Goal: Task Accomplishment & Management: Complete application form

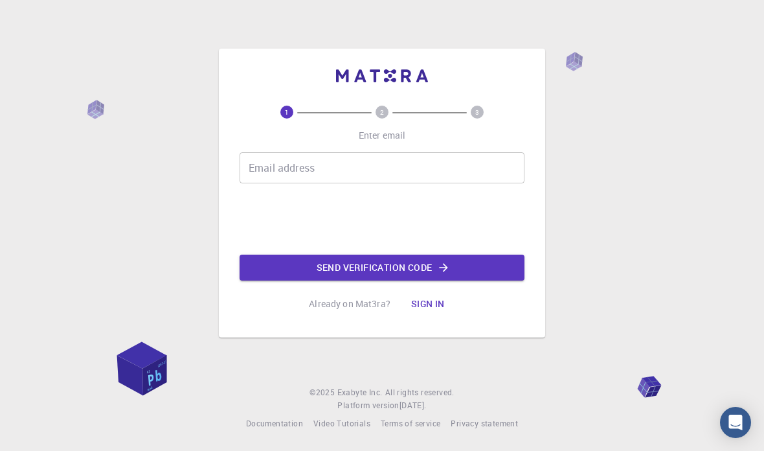
click at [258, 183] on div "Email address Email address" at bounding box center [382, 167] width 285 height 31
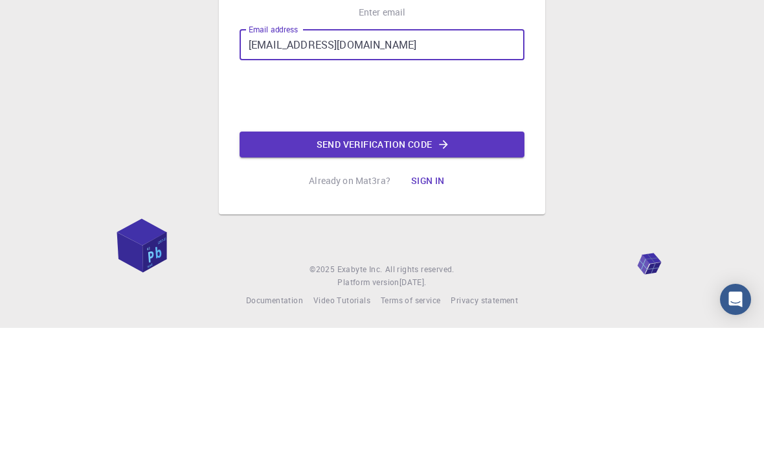
type input "[EMAIL_ADDRESS][DOMAIN_NAME]"
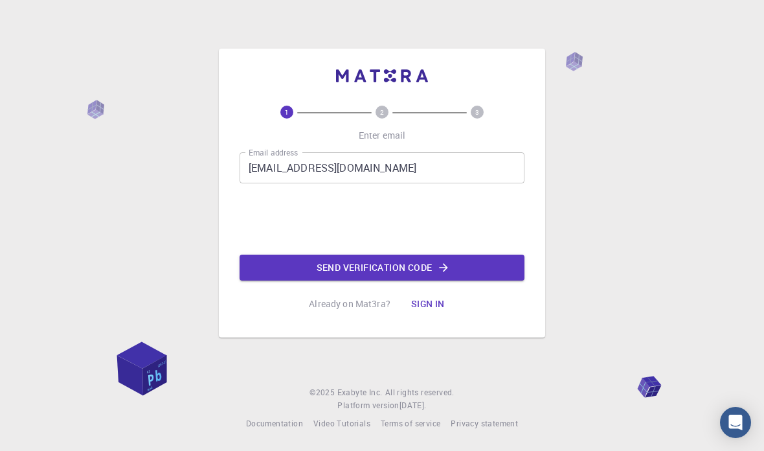
click at [253, 255] on button "Send verification code" at bounding box center [382, 268] width 285 height 26
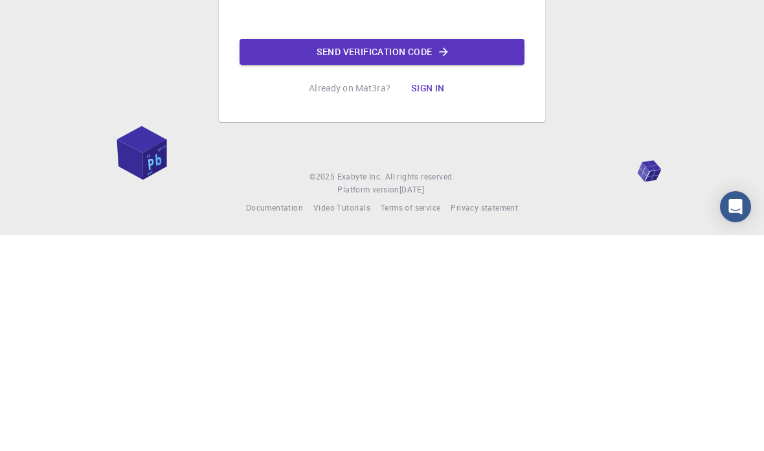
click at [424, 291] on button "Sign in" at bounding box center [428, 304] width 54 height 26
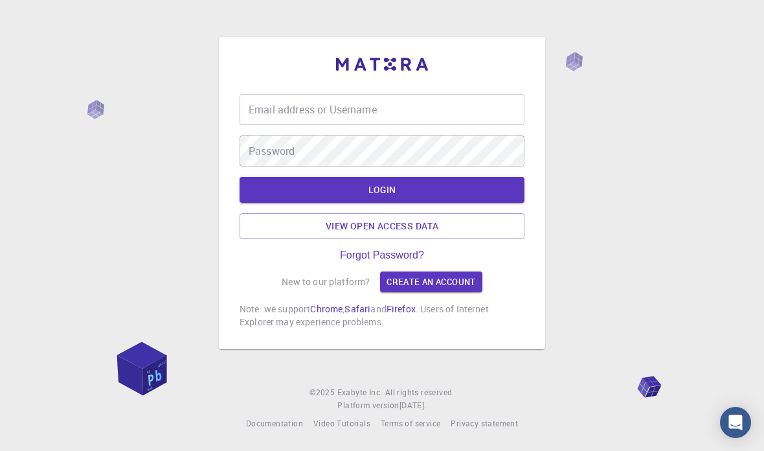
click at [271, 94] on div "Email address or Username Email address or Username" at bounding box center [382, 109] width 285 height 31
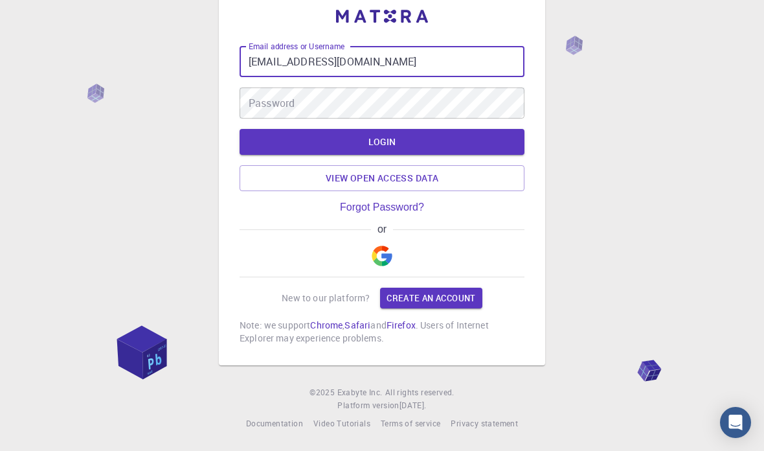
type input "[EMAIL_ADDRESS][DOMAIN_NAME]"
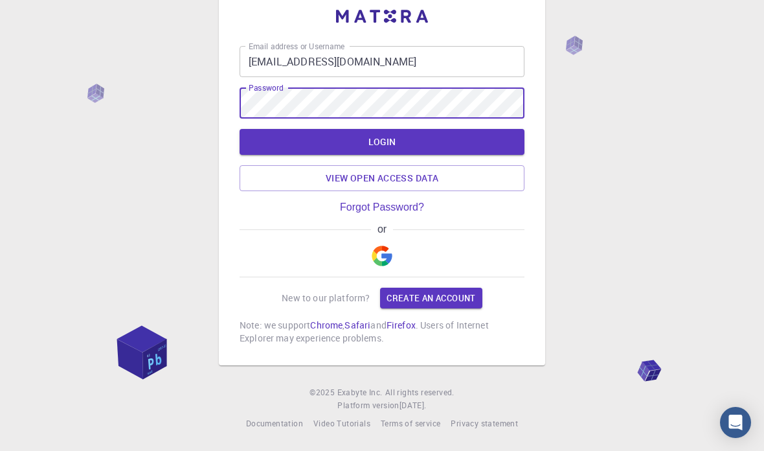
click at [267, 129] on button "LOGIN" at bounding box center [382, 142] width 285 height 26
click at [283, 130] on button "LOGIN" at bounding box center [382, 142] width 285 height 26
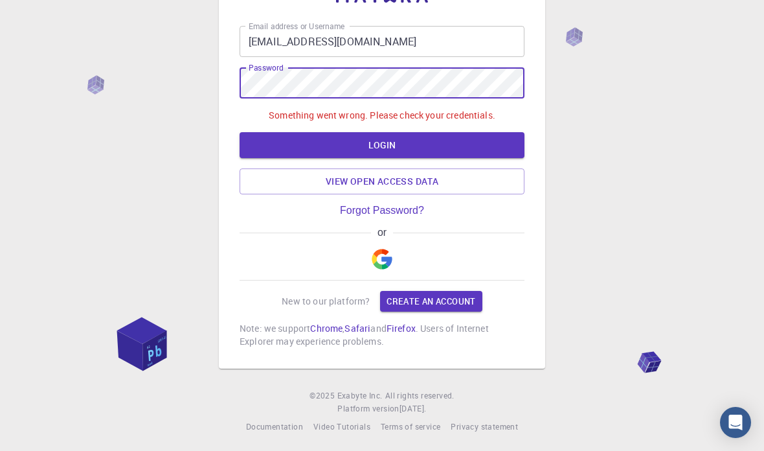
click at [78, 94] on div "Email address or Username gohxuanle17@gmail.com Email address or Username Passw…" at bounding box center [382, 201] width 764 height 506
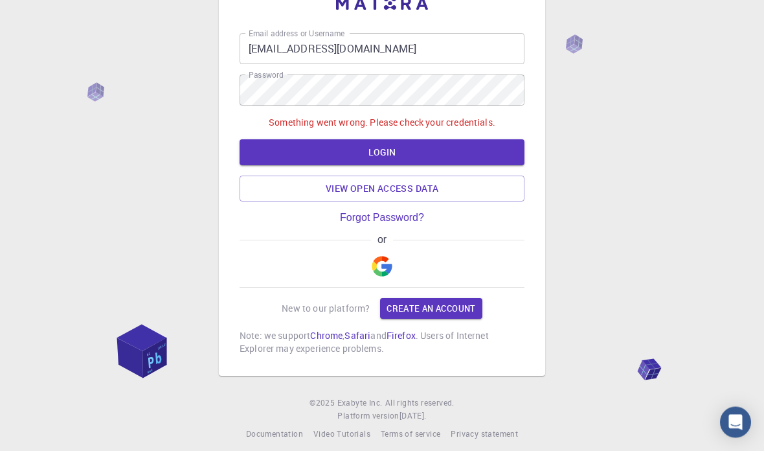
scroll to position [45, 0]
click at [415, 316] on link "Create an account" at bounding box center [431, 308] width 102 height 21
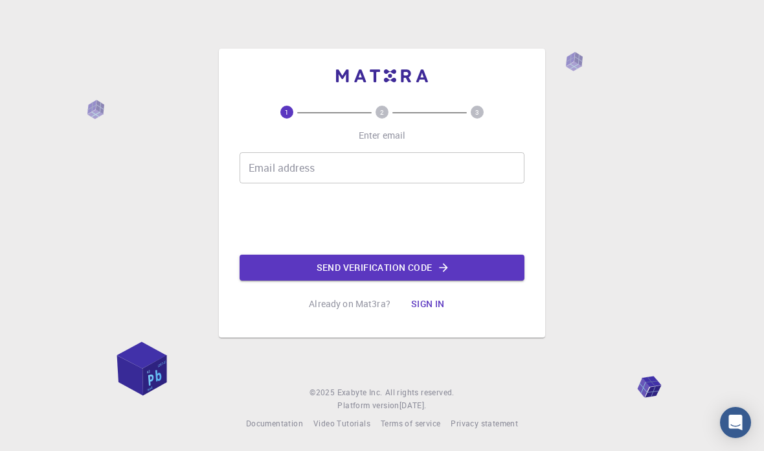
click at [282, 152] on input "Email address" at bounding box center [382, 167] width 285 height 31
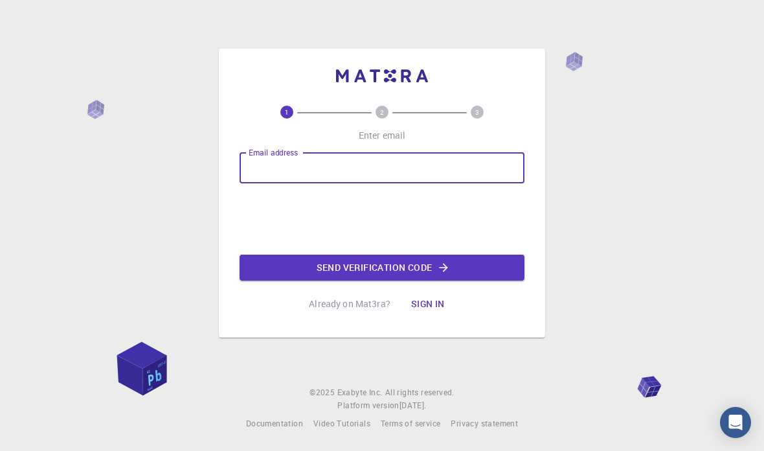
scroll to position [44, 0]
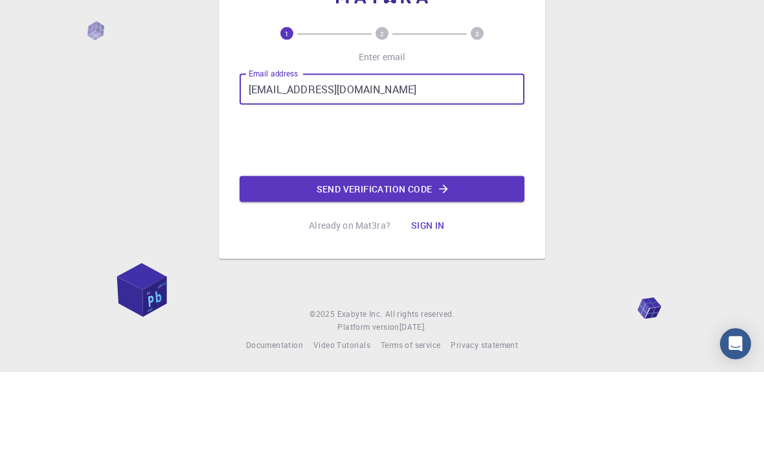
type input "[EMAIL_ADDRESS][DOMAIN_NAME]"
click at [118, 119] on div "1 2 3 Enter email Email address gohxuanle17@gmail.com Email address Send verifi…" at bounding box center [382, 225] width 764 height 451
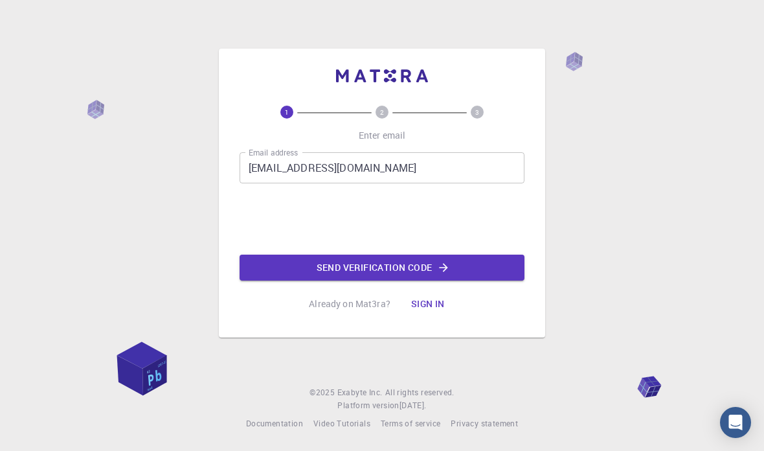
click at [270, 255] on button "Send verification code" at bounding box center [382, 268] width 285 height 26
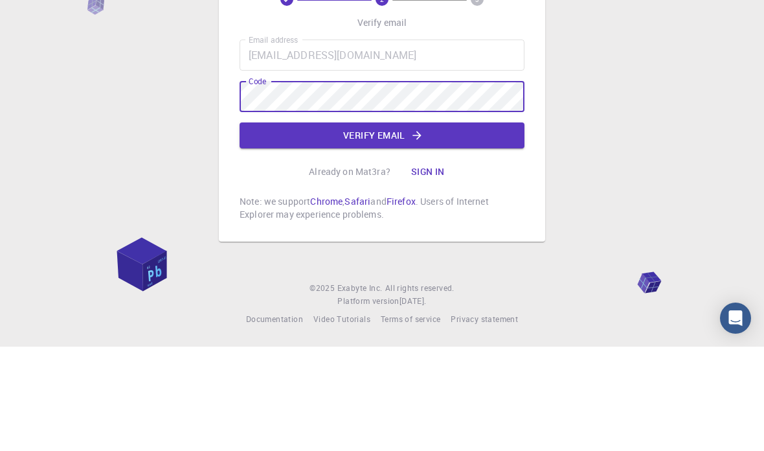
click at [274, 227] on button "Verify email" at bounding box center [382, 240] width 285 height 26
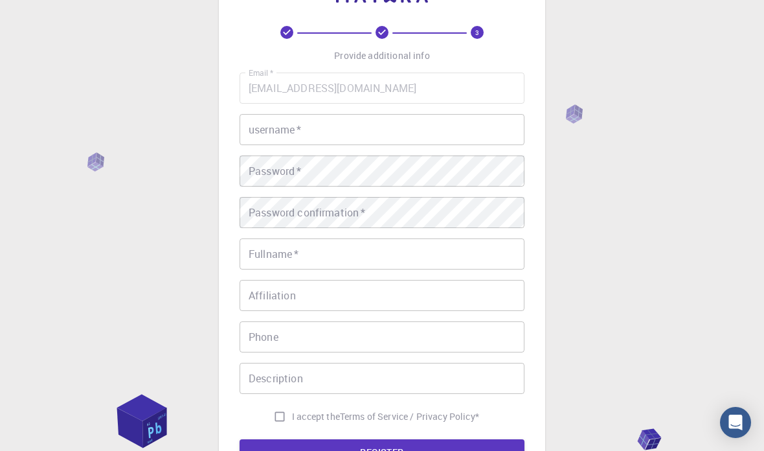
click at [255, 118] on input "username   *" at bounding box center [382, 129] width 285 height 31
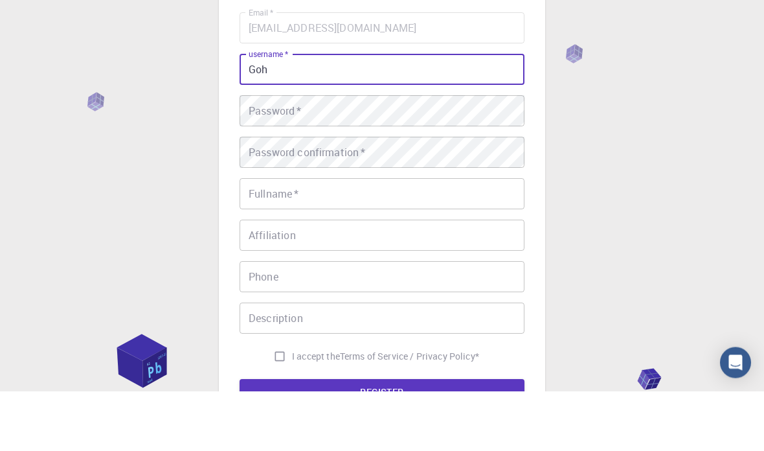
type input "Goh"
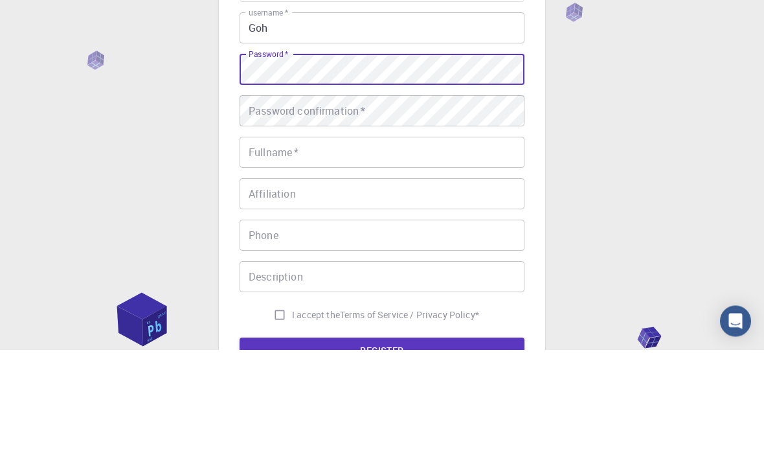
click at [277, 197] on div "Password confirmation   * Password confirmation   *" at bounding box center [382, 212] width 285 height 31
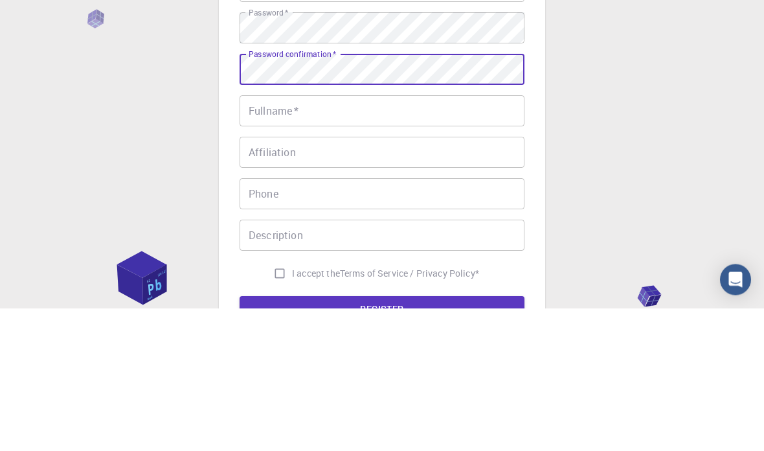
click at [275, 238] on div "Fullname   * Fullname   *" at bounding box center [382, 253] width 285 height 31
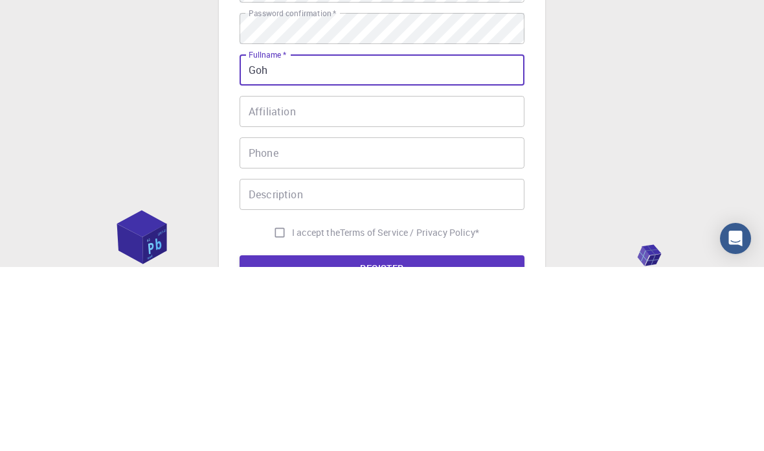
type input "Goh"
click at [274, 280] on input "Affiliation" at bounding box center [382, 295] width 285 height 31
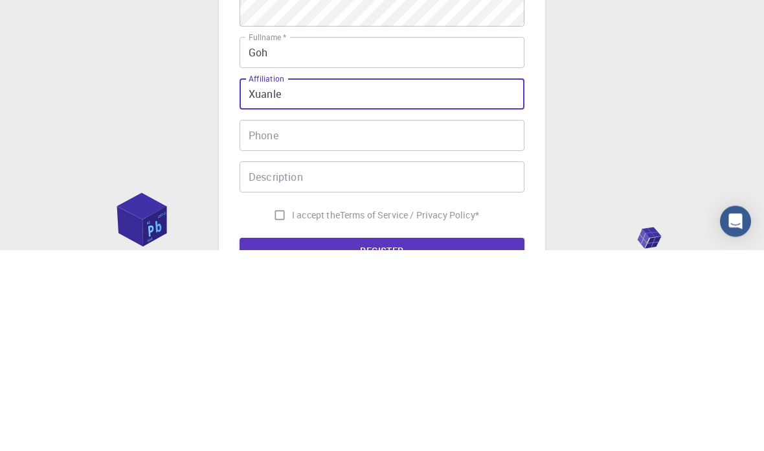
type input "Xuanle"
click at [265, 321] on div "Phone Phone" at bounding box center [382, 336] width 285 height 31
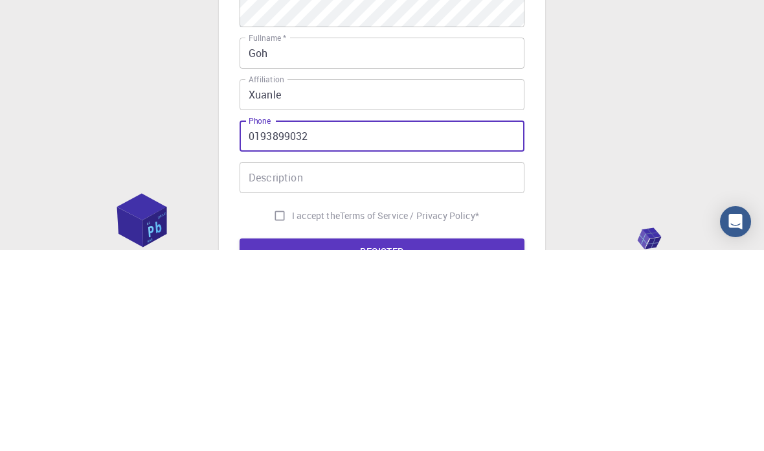
type input "0193899032"
click at [265, 363] on div "Description Description" at bounding box center [382, 378] width 285 height 31
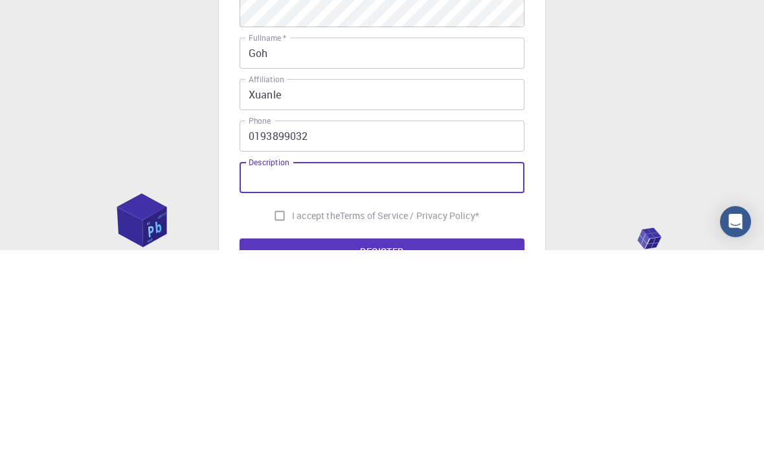
scroll to position [75, 0]
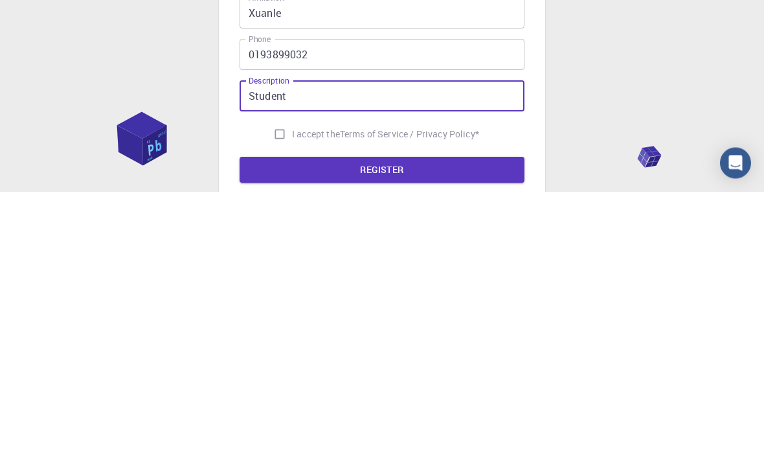
type input "Student"
click at [281, 417] on button "REGISTER" at bounding box center [382, 430] width 285 height 26
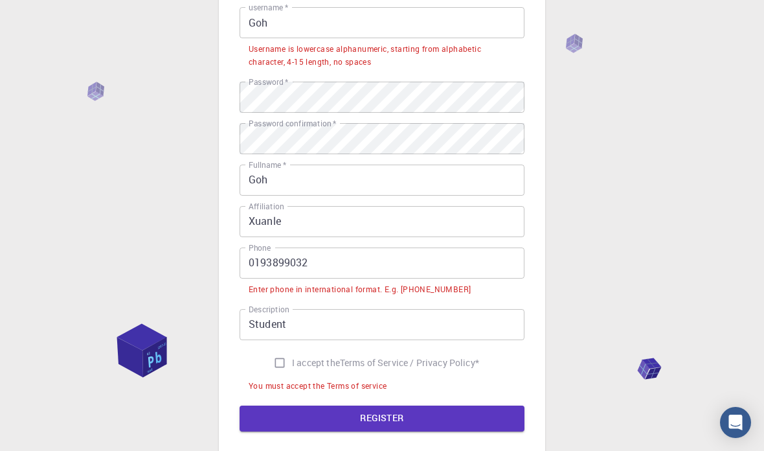
click at [279, 359] on input "I accept the Terms of Service / Privacy Policy *" at bounding box center [280, 362] width 25 height 25
checkbox input "true"
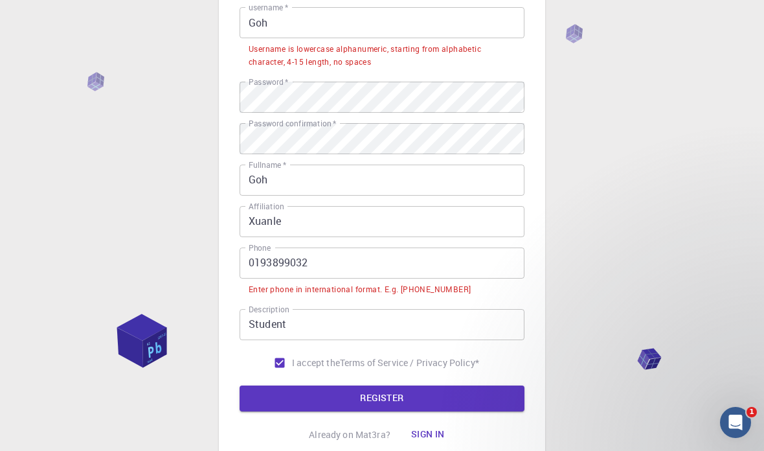
scroll to position [0, 0]
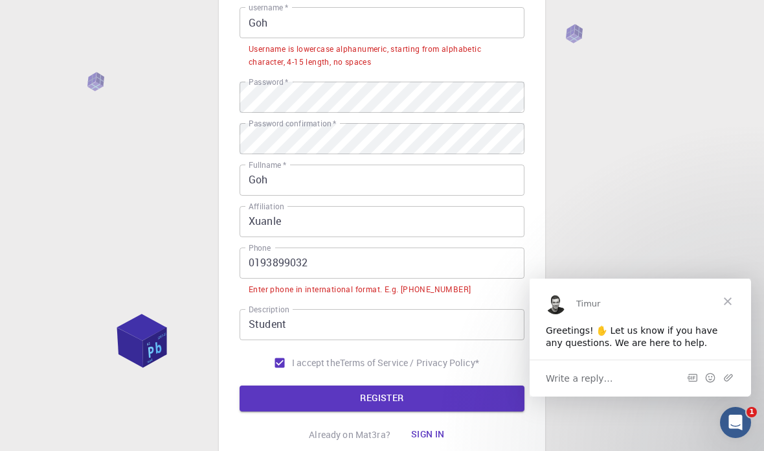
click at [251, 258] on input "0193899032" at bounding box center [382, 262] width 285 height 31
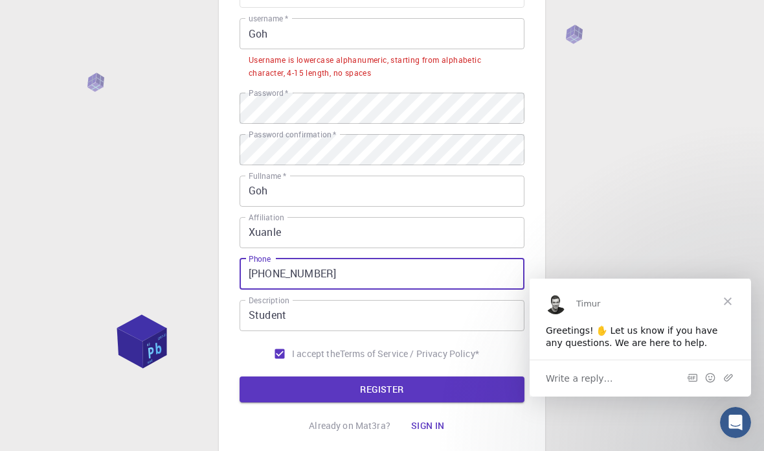
scroll to position [105, 0]
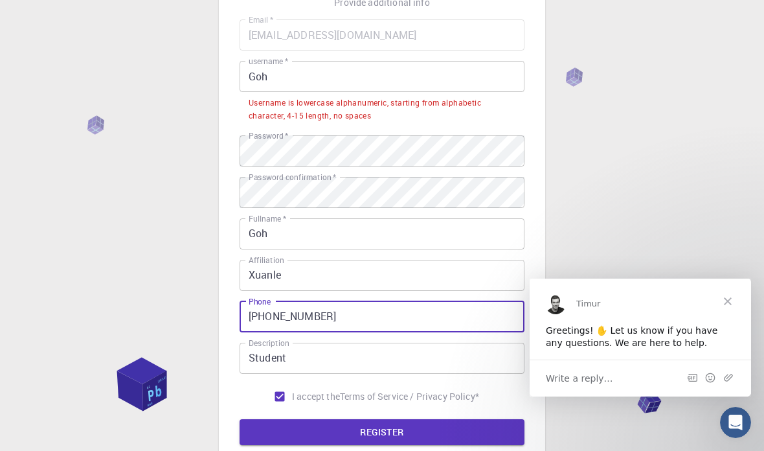
type input "+60 0193899032"
click at [290, 80] on input "Goh" at bounding box center [382, 76] width 285 height 31
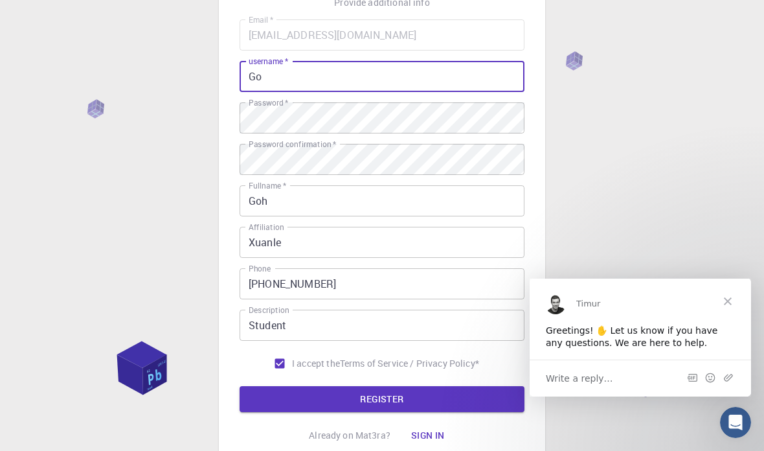
type input "G"
type input "gohxuanle"
click at [124, 89] on div "3 Provide additional info Email   * gohxuanle17@gmail.com Email   * username   …" at bounding box center [382, 225] width 764 height 660
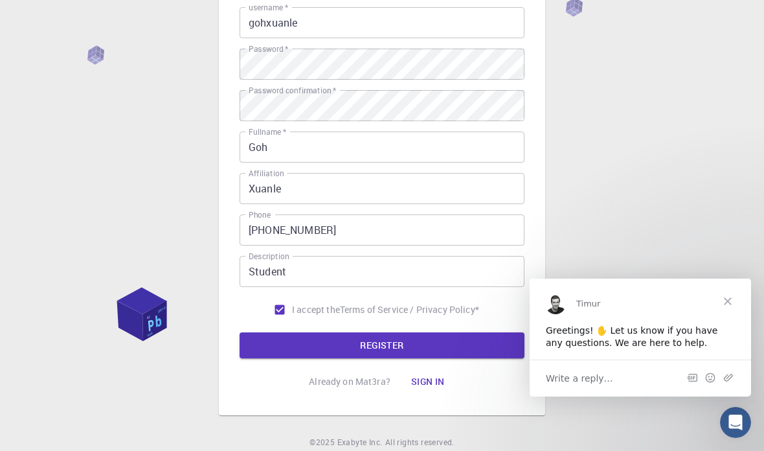
scroll to position [211, 0]
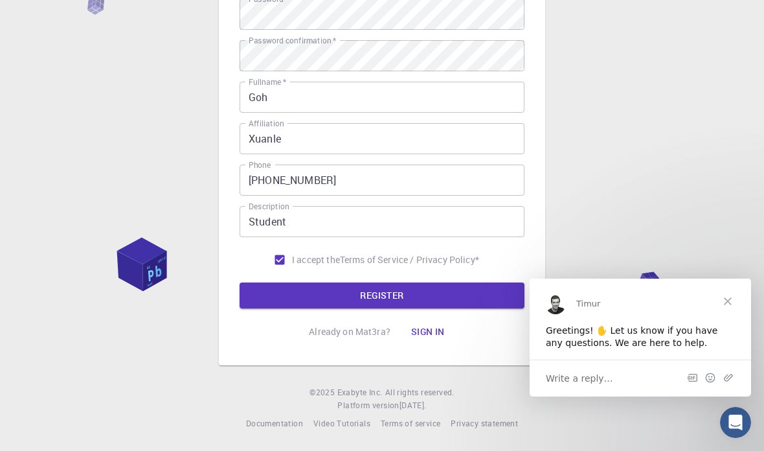
click at [270, 290] on button "REGISTER" at bounding box center [382, 295] width 285 height 26
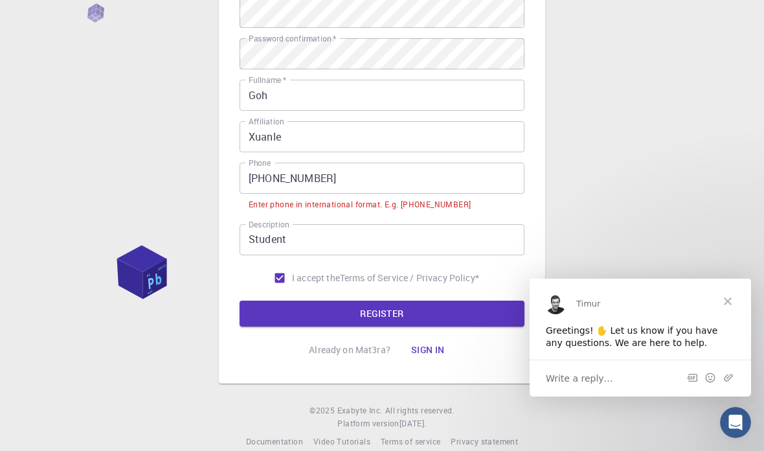
click at [737, 297] on span "Close" at bounding box center [728, 301] width 47 height 47
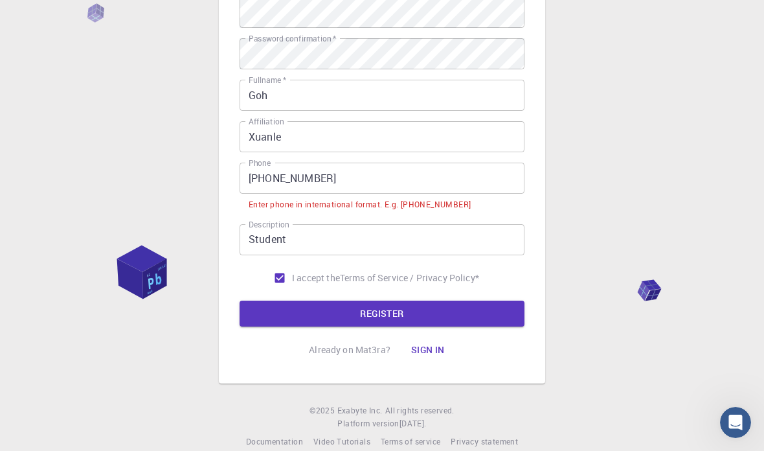
click at [321, 354] on p "Already on Mat3ra?" at bounding box center [350, 349] width 82 height 13
click at [330, 354] on p "Already on Mat3ra?" at bounding box center [350, 349] width 82 height 13
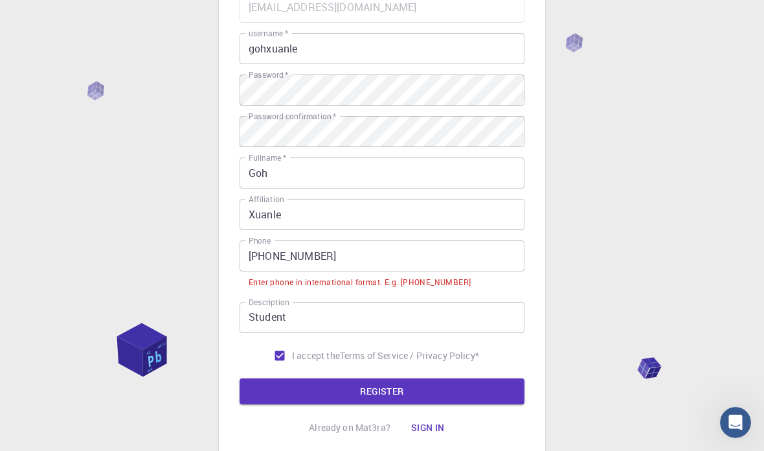
scroll to position [0, 0]
